Goal: Share content: Share content

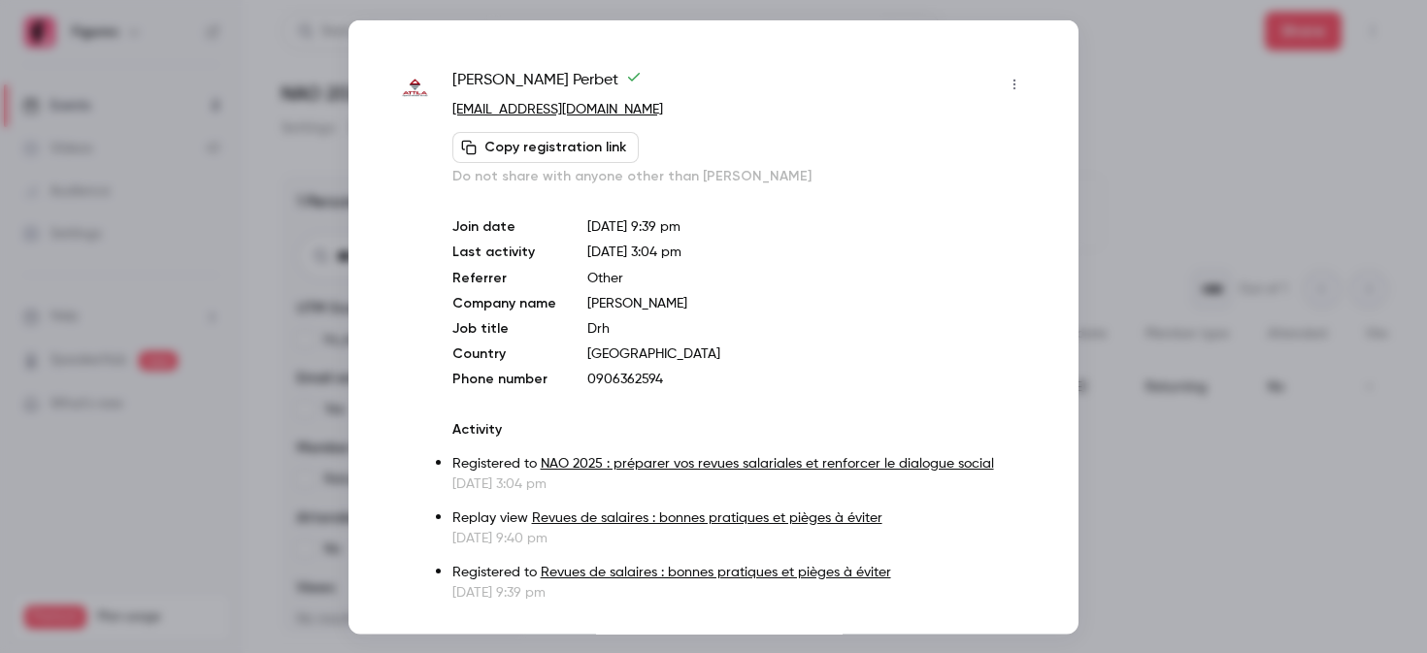
click at [1148, 20] on div at bounding box center [713, 326] width 1427 height 653
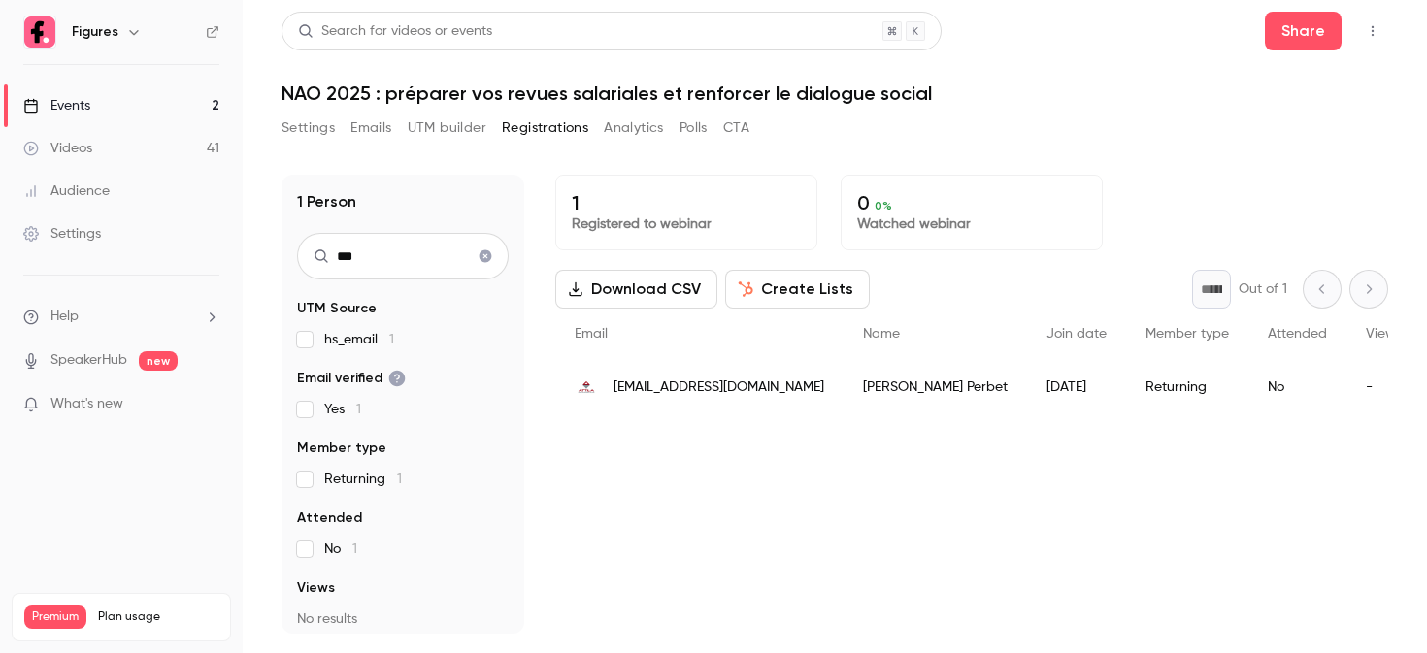
click at [143, 103] on link "Events 2" at bounding box center [121, 105] width 243 height 43
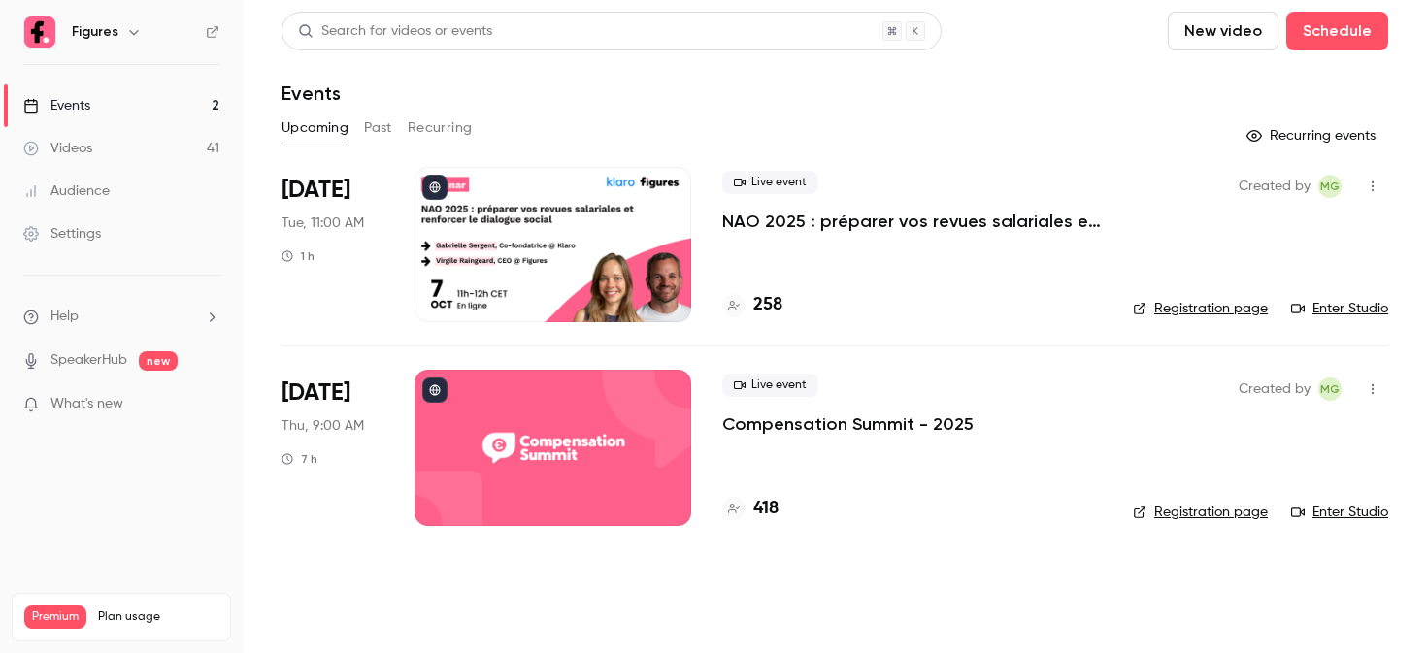
click at [134, 155] on link "Videos 41" at bounding box center [121, 148] width 243 height 43
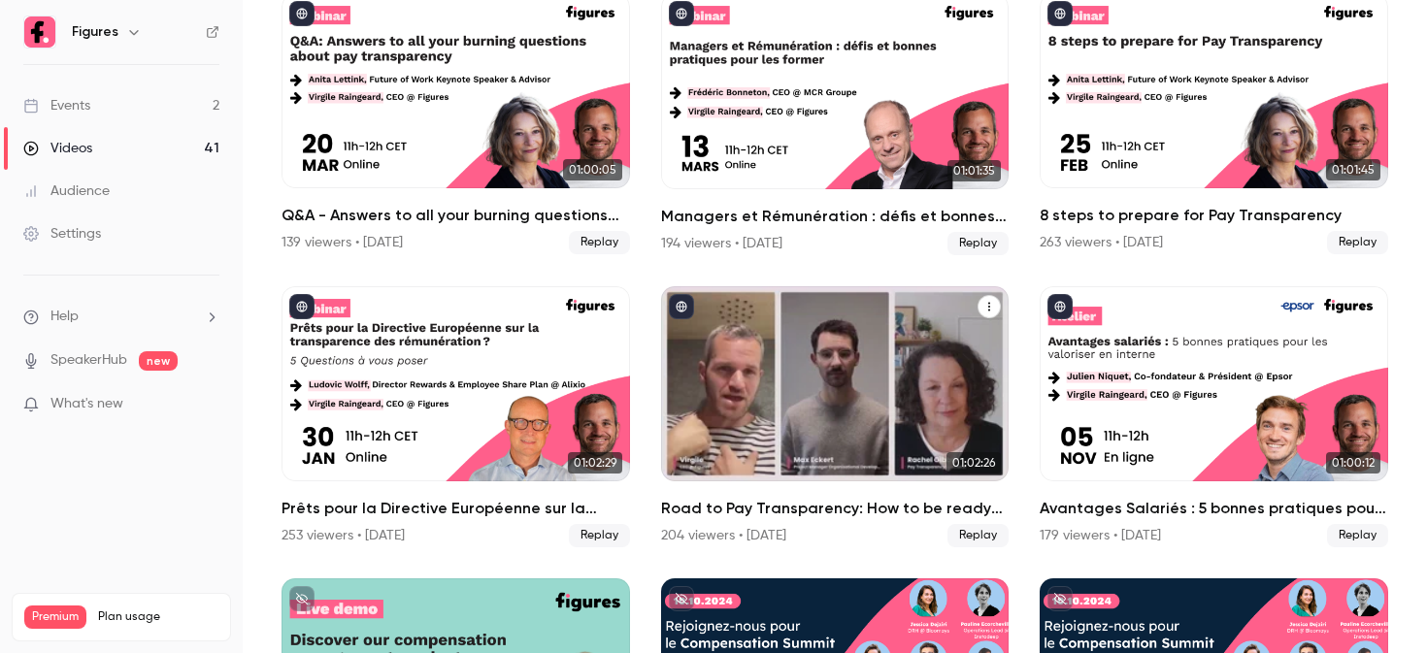
scroll to position [539, 0]
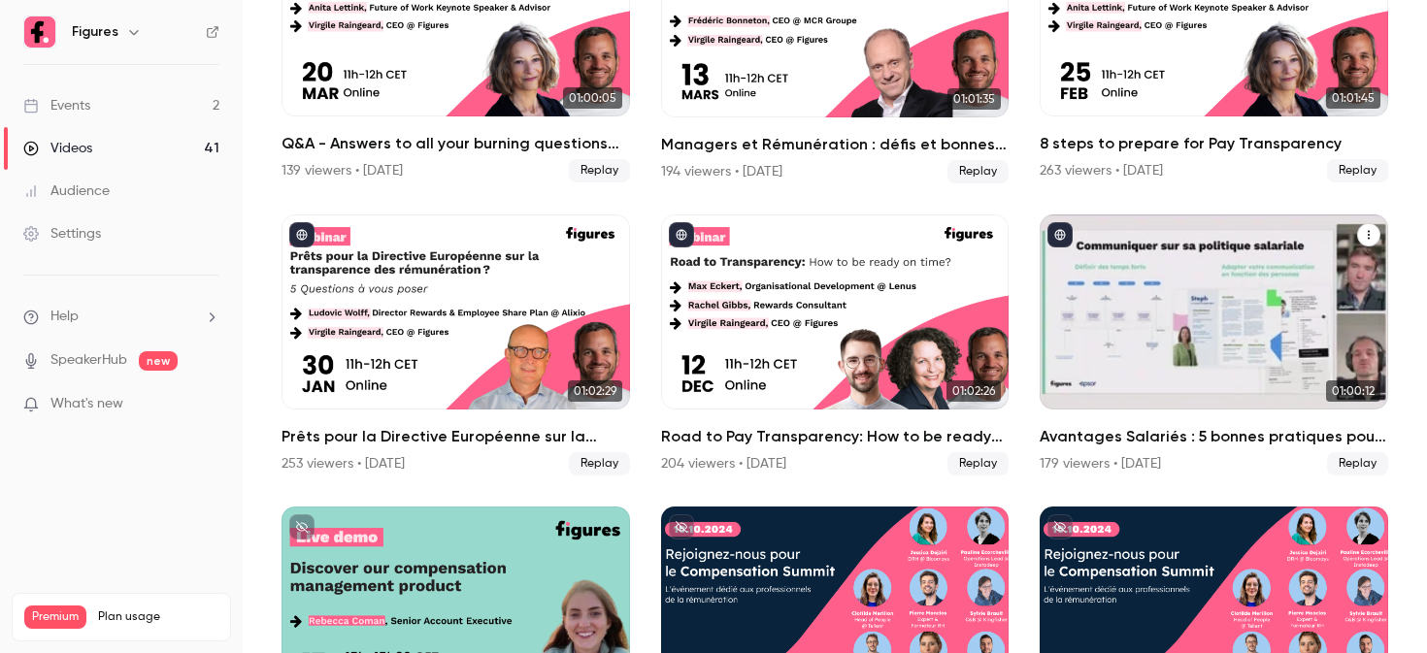
click at [1156, 373] on div "Avantages Salariés : 5 bonnes pratiques pour les valoriser en interne" at bounding box center [1214, 313] width 349 height 196
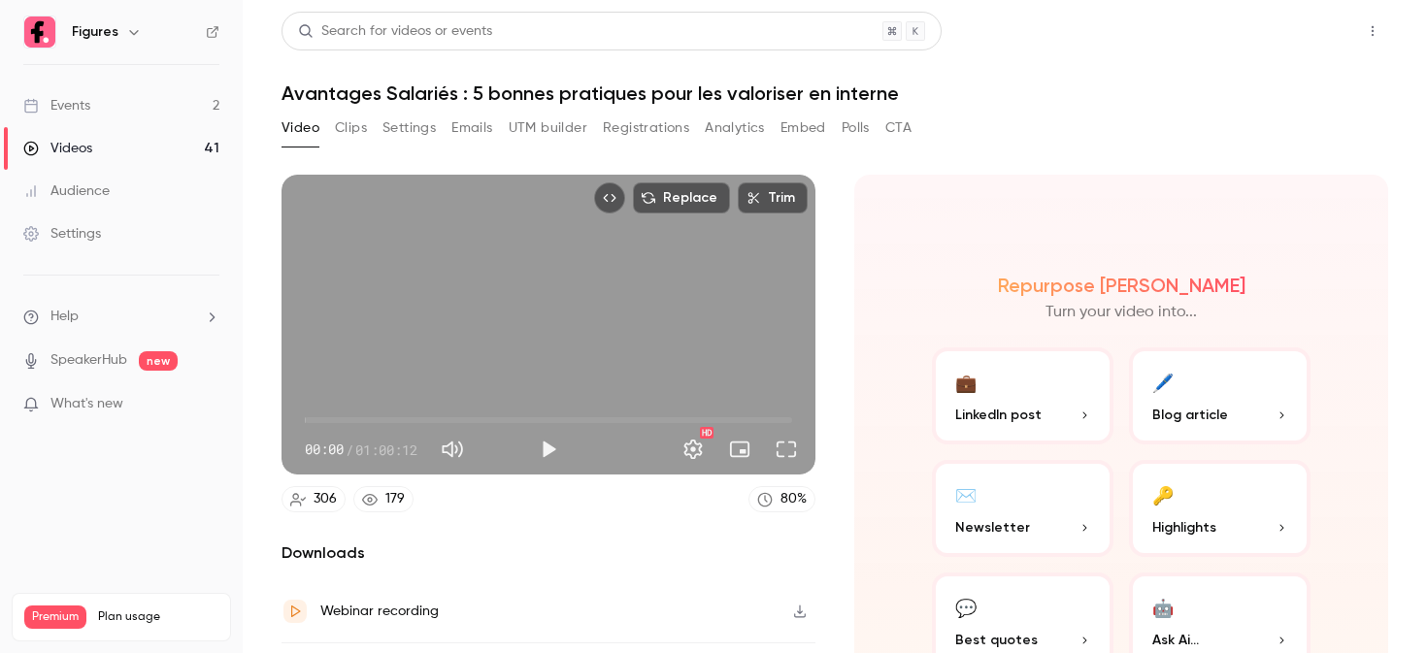
click at [1295, 30] on button "Share" at bounding box center [1303, 31] width 77 height 39
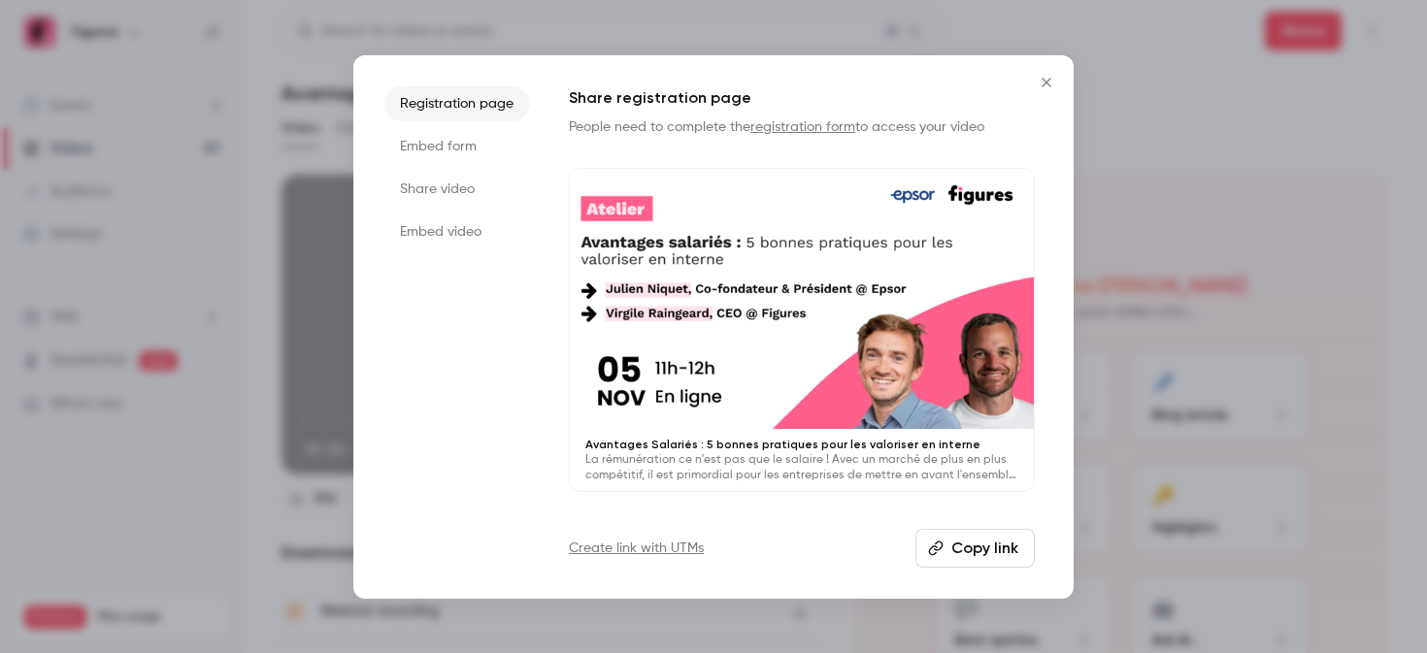
click at [460, 179] on li "Share video" at bounding box center [457, 189] width 146 height 35
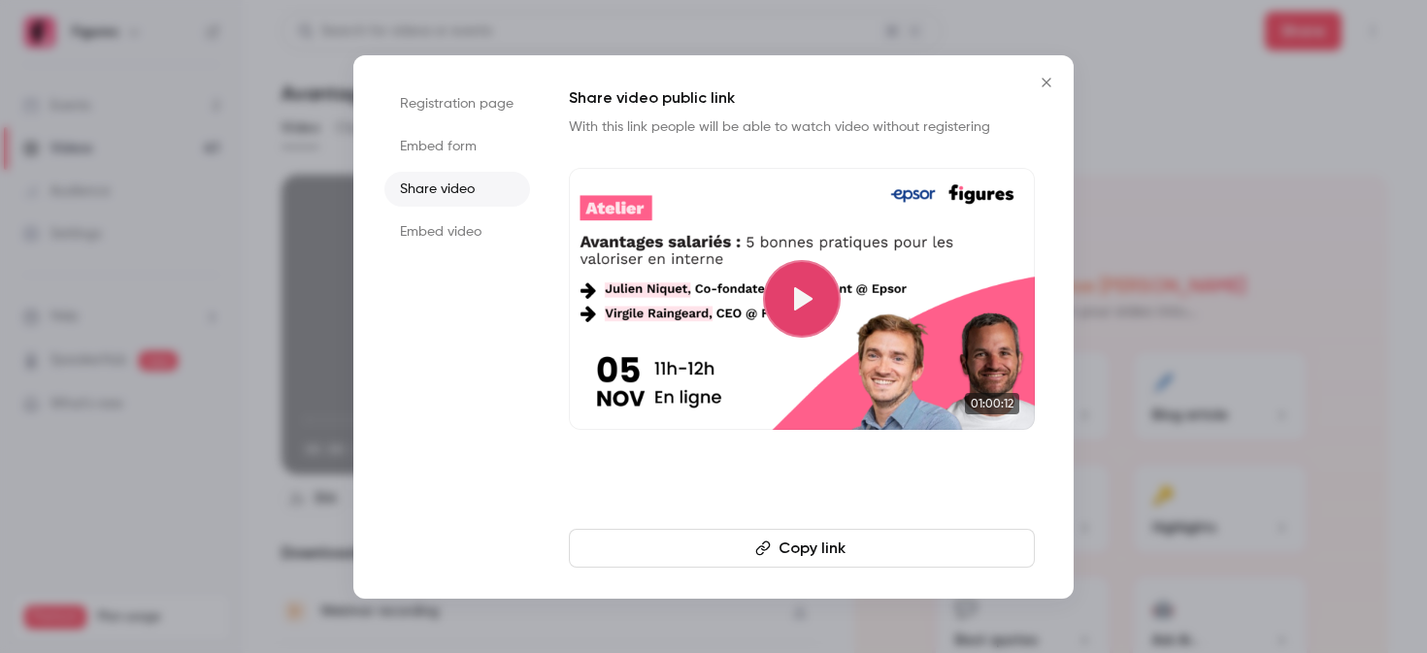
click at [828, 546] on button "Copy link" at bounding box center [802, 548] width 466 height 39
